Goal: Task Accomplishment & Management: Use online tool/utility

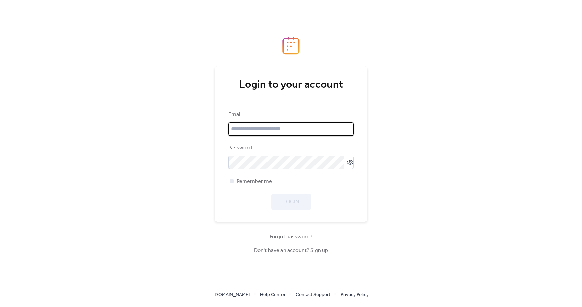
type input "**********"
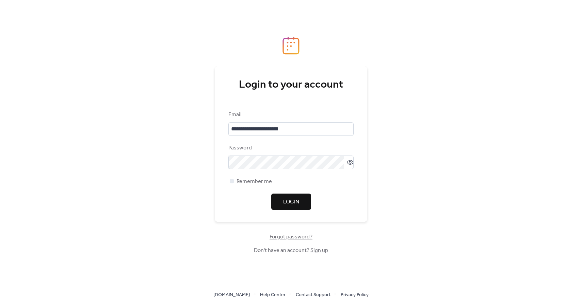
click at [299, 203] on button "Login" at bounding box center [291, 202] width 40 height 16
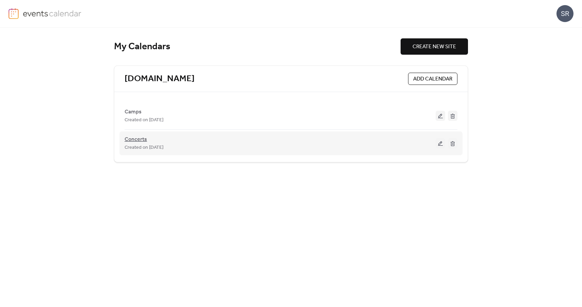
click at [137, 139] on span "Concerts" at bounding box center [135, 140] width 22 height 8
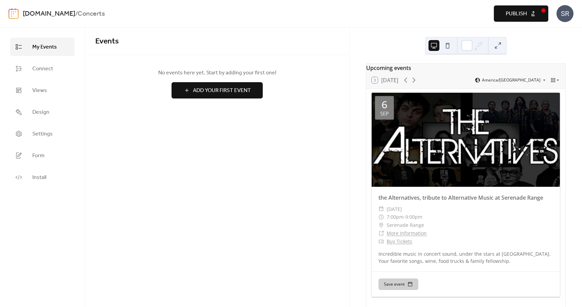
click at [519, 13] on span "Publish" at bounding box center [515, 14] width 21 height 8
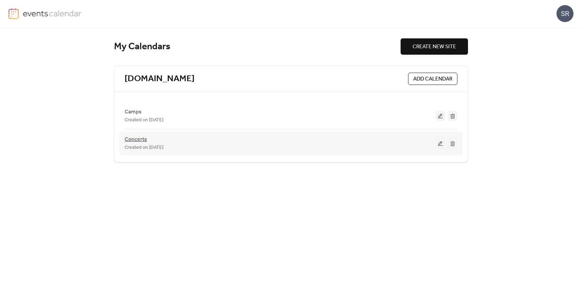
click at [139, 140] on span "Concerts" at bounding box center [135, 140] width 22 height 8
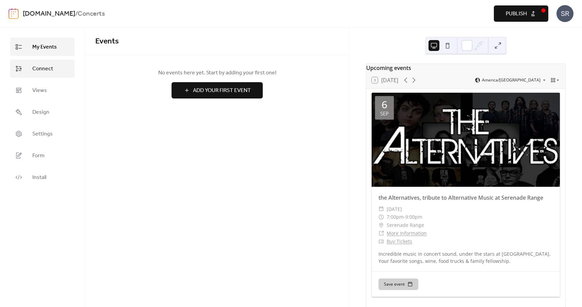
click at [42, 69] on span "Connect" at bounding box center [42, 69] width 21 height 8
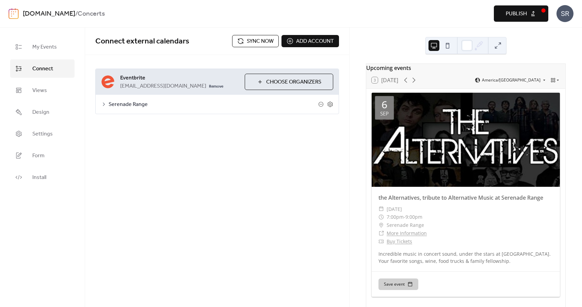
click at [249, 45] on span "Sync now" at bounding box center [260, 41] width 27 height 8
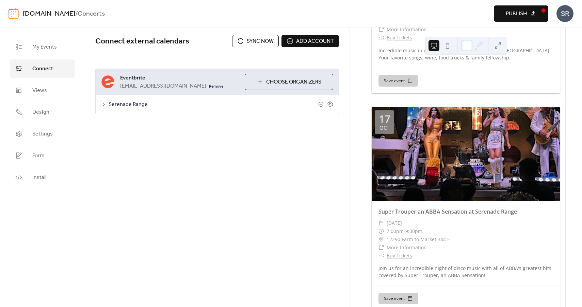
scroll to position [2186, 0]
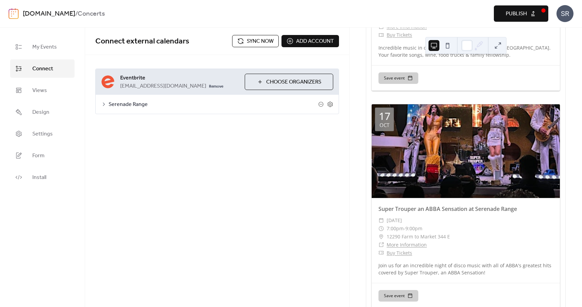
click at [121, 106] on span "Serenade Range" at bounding box center [212, 105] width 209 height 8
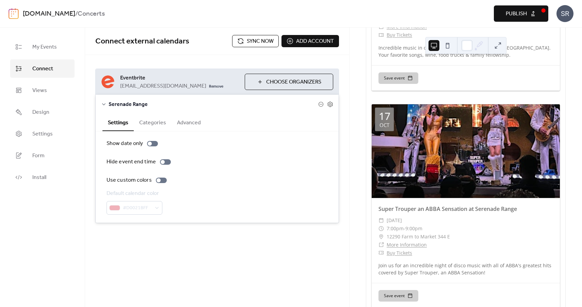
click at [257, 43] on span "Sync now" at bounding box center [260, 41] width 27 height 8
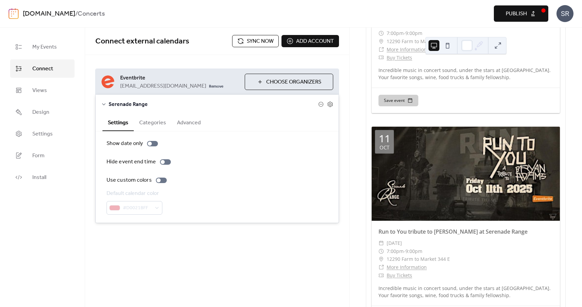
scroll to position [2015, 0]
